Goal: Find contact information: Find contact information

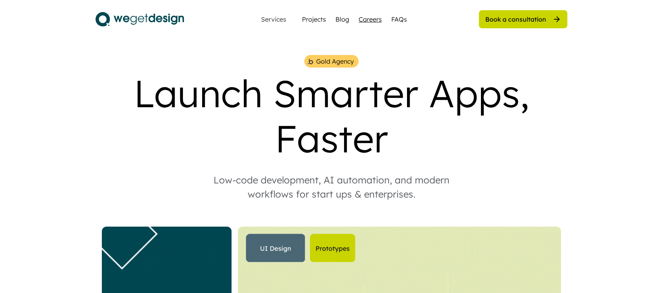
click at [371, 22] on div "Careers" at bounding box center [370, 19] width 23 height 9
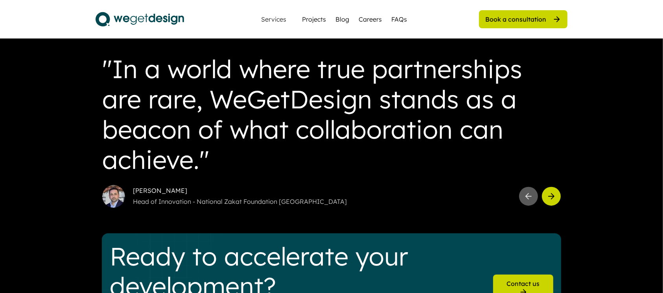
scroll to position [1032, 0]
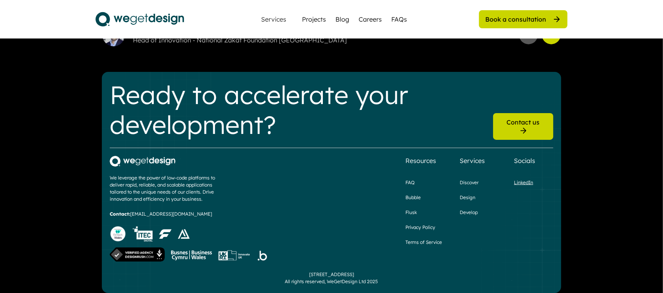
click at [527, 179] on div "LinkedIn" at bounding box center [523, 182] width 19 height 7
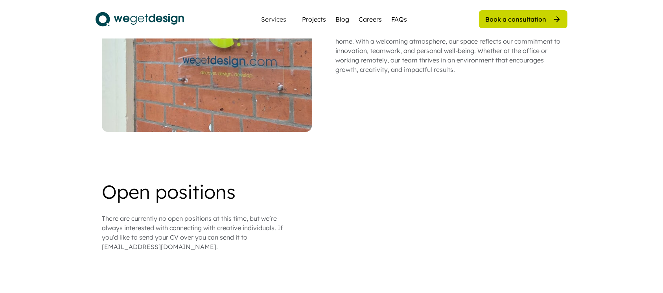
scroll to position [583, 0]
drag, startPoint x: 176, startPoint y: 238, endPoint x: 100, endPoint y: 238, distance: 76.7
copy div "[EMAIL_ADDRESS][DOMAIN_NAME]."
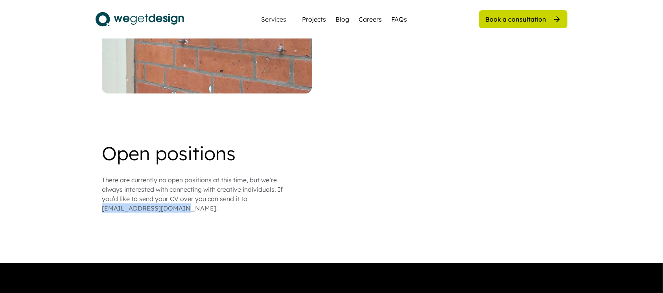
scroll to position [626, 0]
